Goal: Task Accomplishment & Management: Use online tool/utility

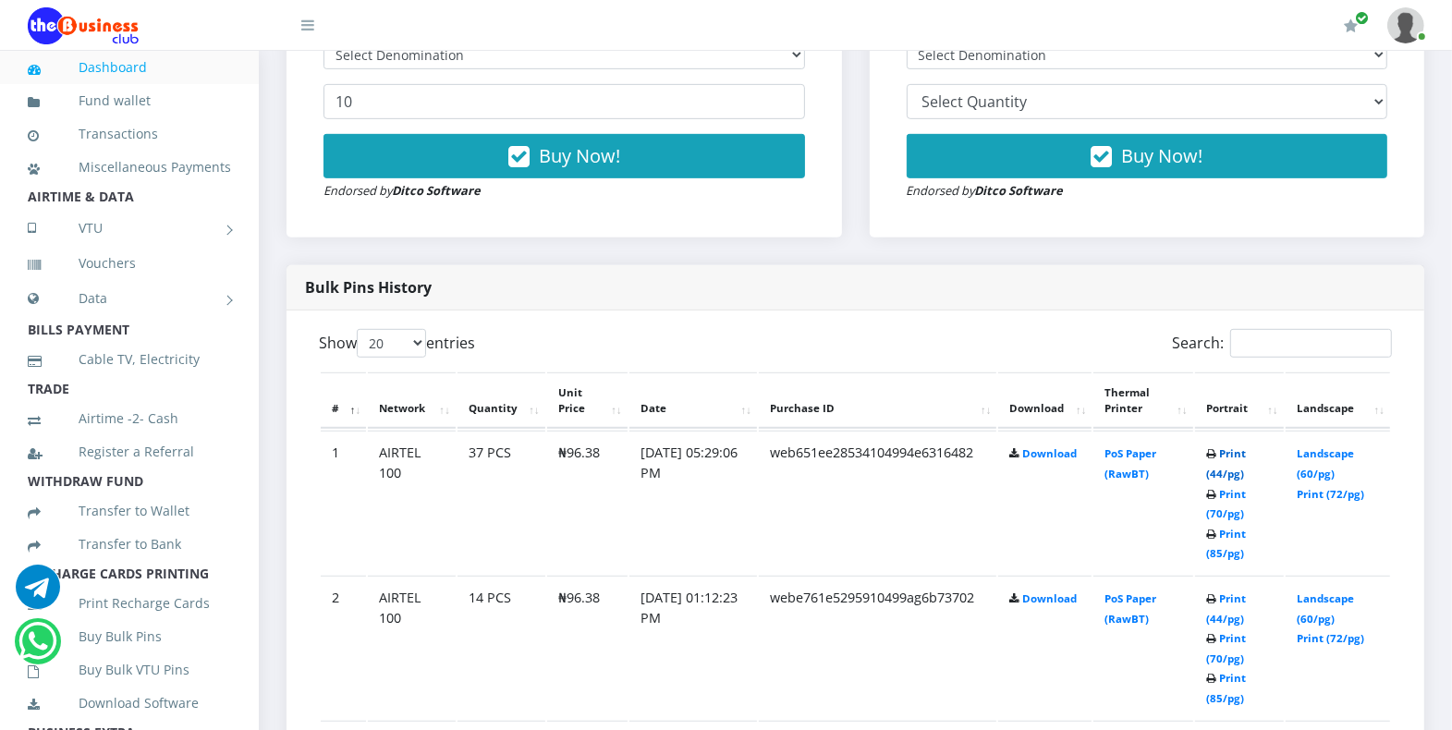
scroll to position [690, 0]
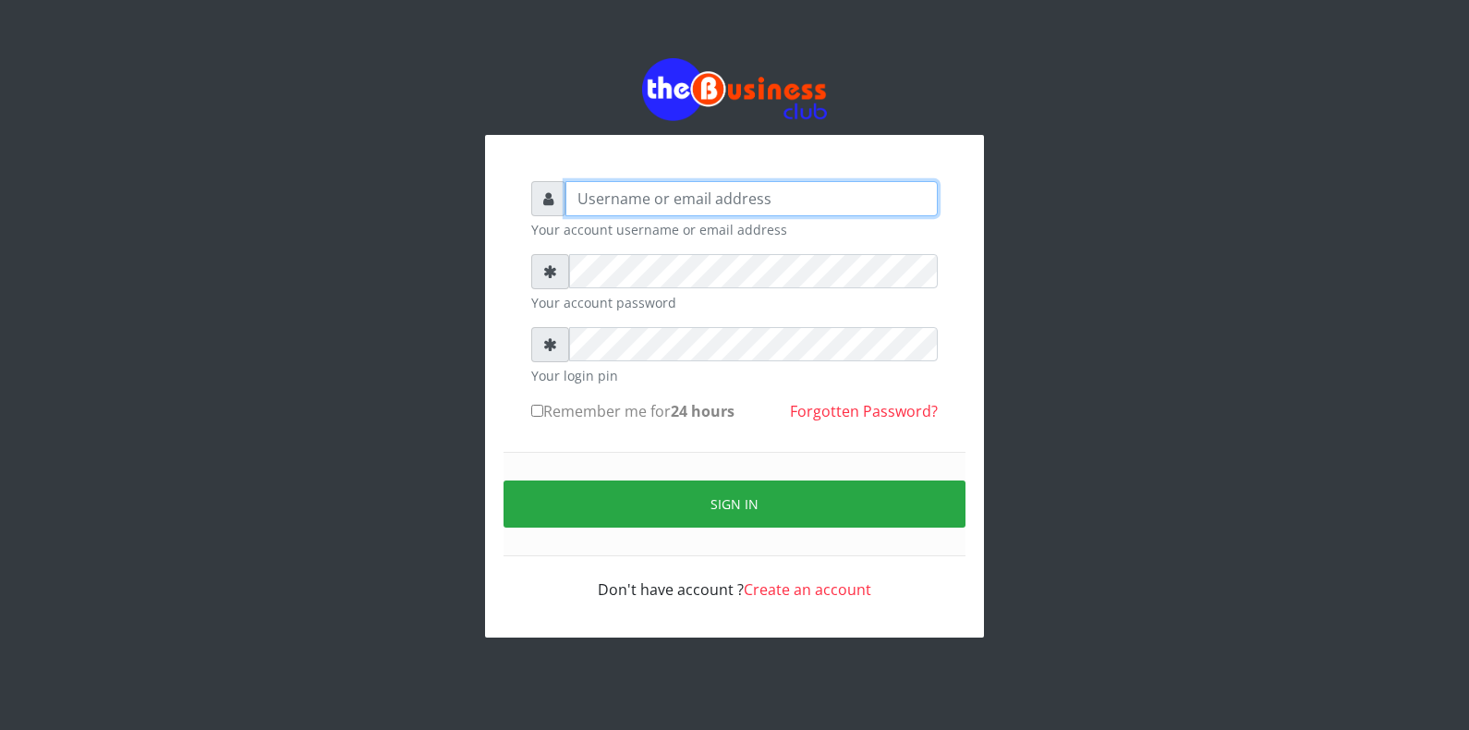
type input "Azeez44real@yahoo.com"
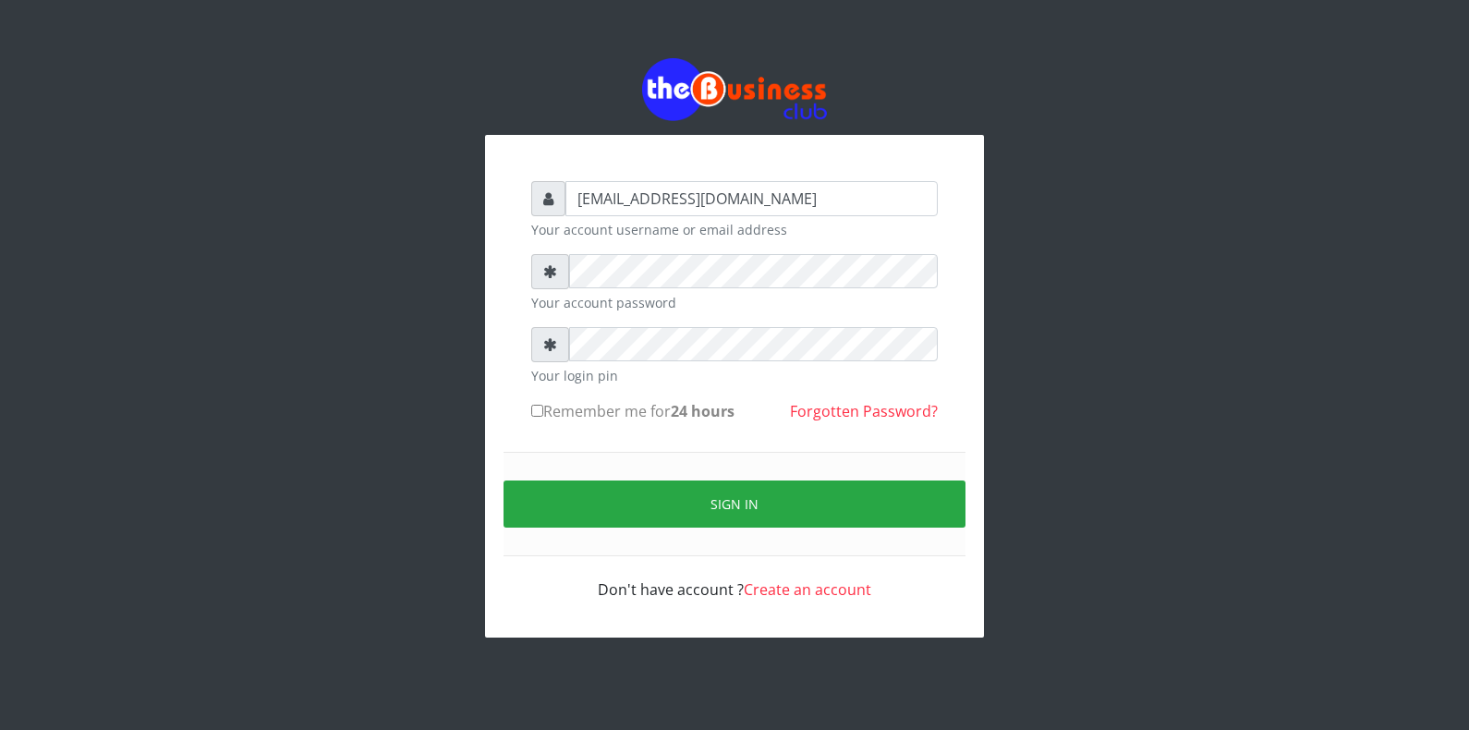
click at [538, 409] on input "Remember me for 24 hours" at bounding box center [537, 411] width 12 height 12
checkbox input "true"
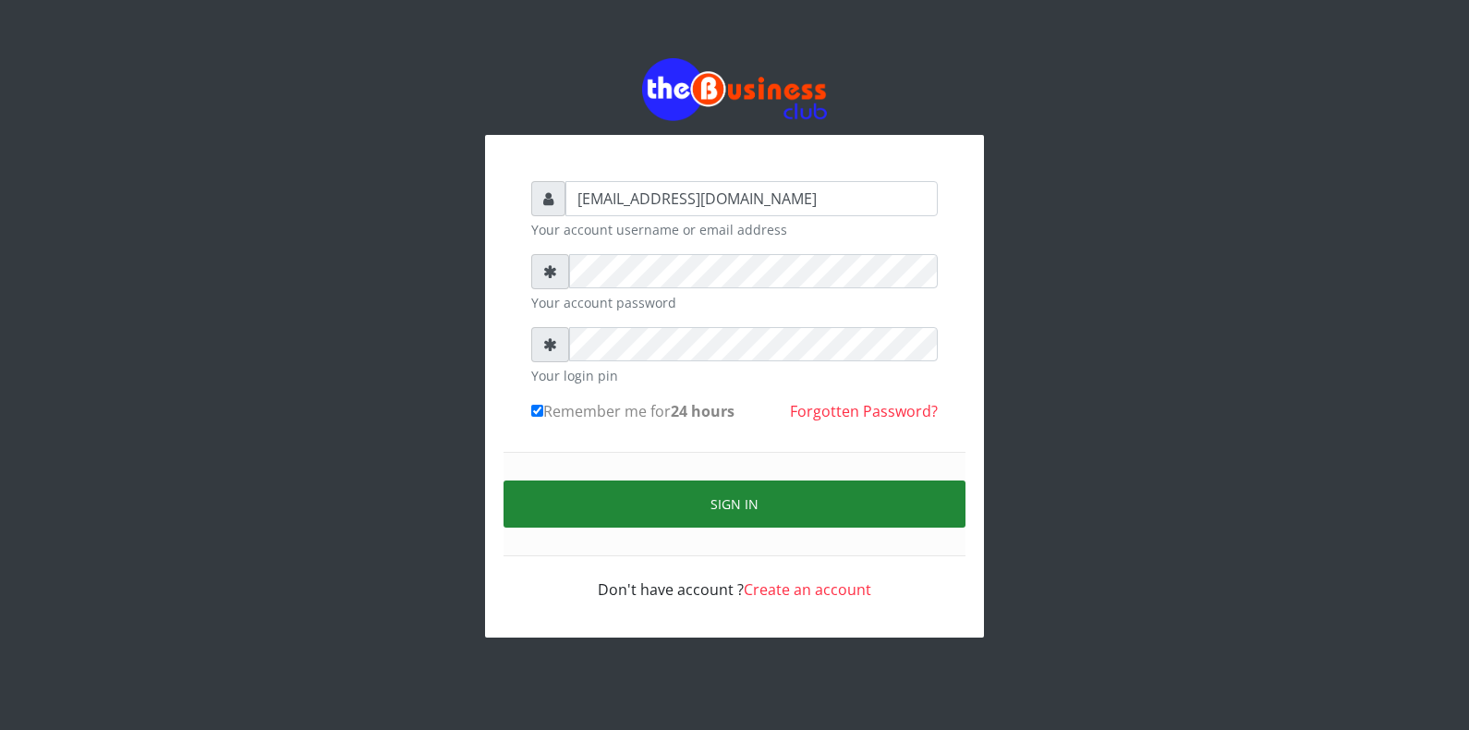
click at [651, 516] on button "Sign in" at bounding box center [735, 503] width 462 height 47
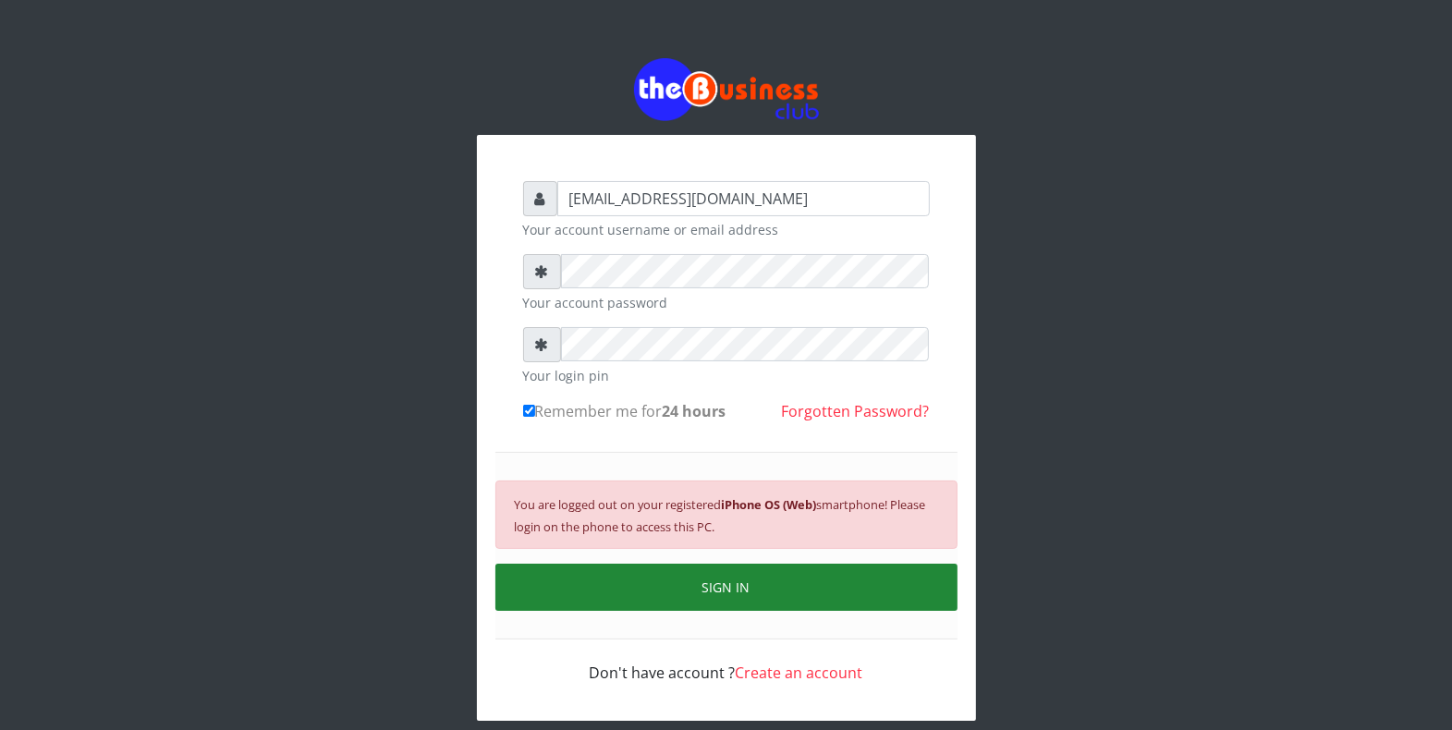
click at [773, 587] on button "SIGN IN" at bounding box center [726, 587] width 462 height 47
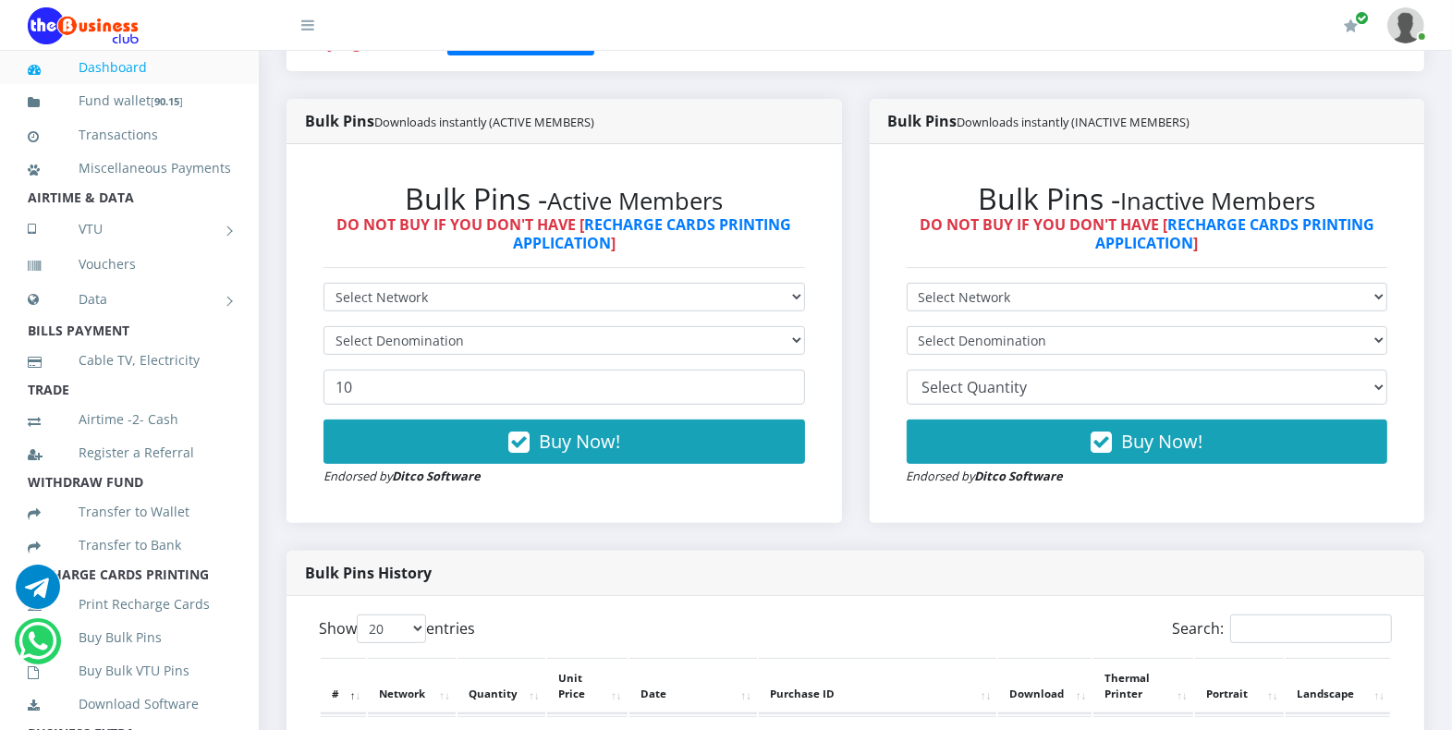
scroll to position [511, 0]
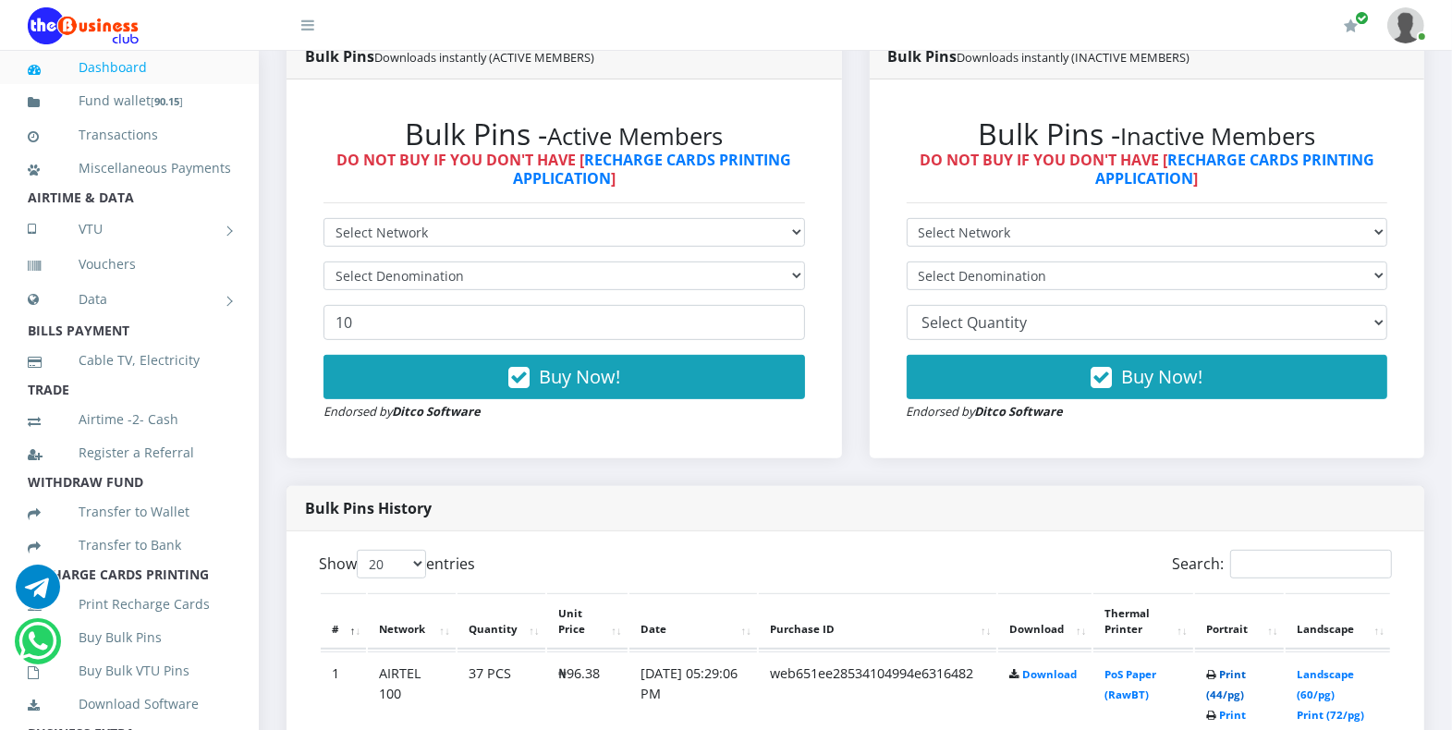
click at [1229, 675] on link "Print (44/pg)" at bounding box center [1226, 684] width 40 height 34
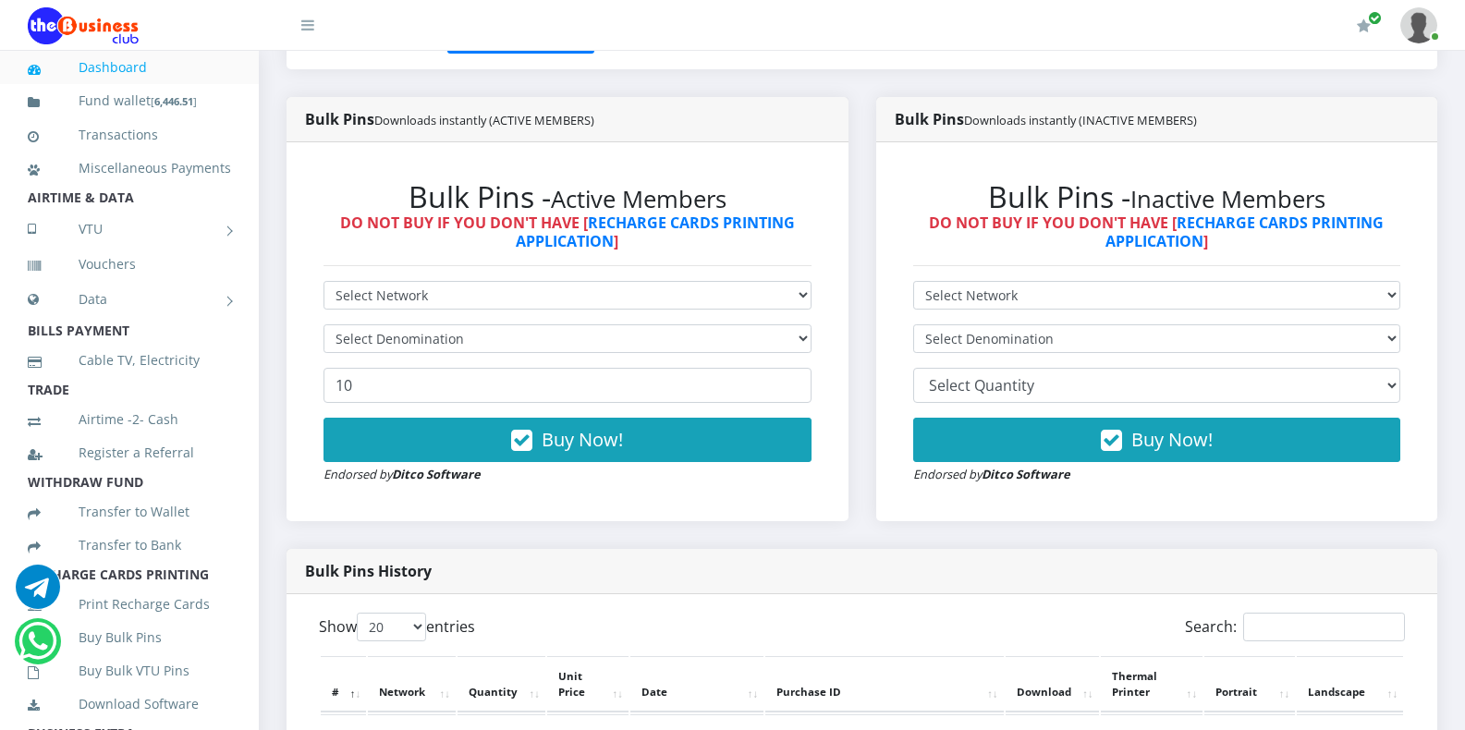
scroll to position [283, 0]
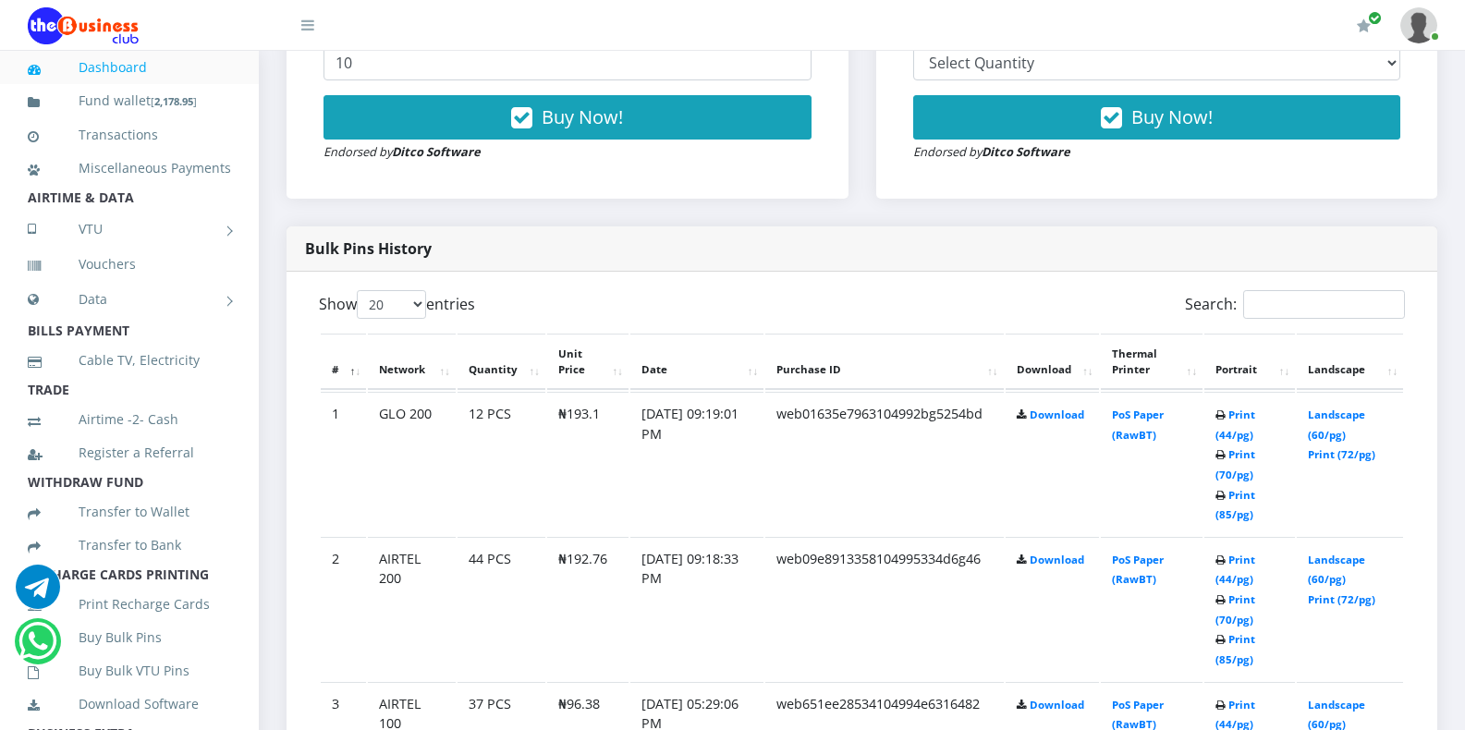
scroll to position [809, 0]
